Goal: Check status: Check status

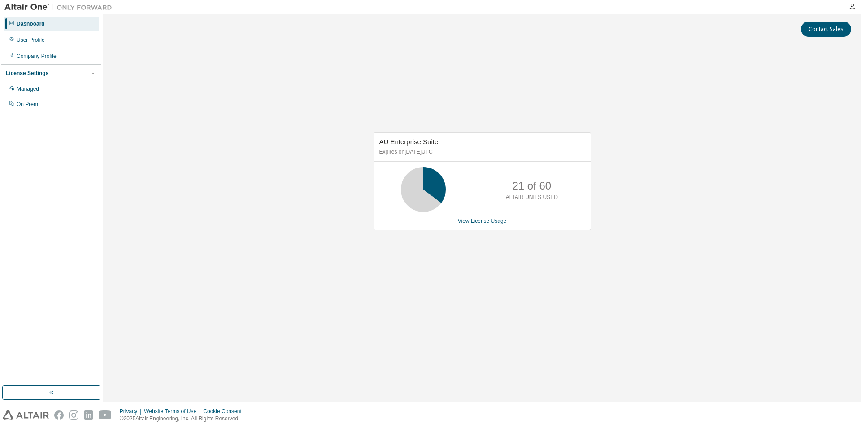
click at [588, 136] on div "AU Enterprise Suite Expires on April 1, 2026 UTC" at bounding box center [482, 147] width 217 height 29
click at [621, 122] on div "AU Enterprise Suite Expires on April 1, 2026 UTC 21 of 60 ALTAIR UNITS USED Vie…" at bounding box center [482, 186] width 749 height 278
